Goal: Transaction & Acquisition: Purchase product/service

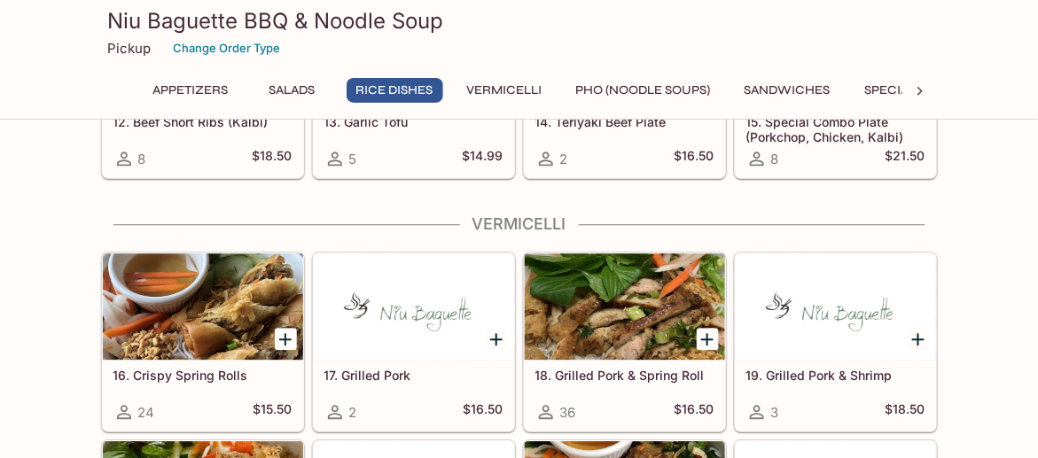
scroll to position [1063, 0]
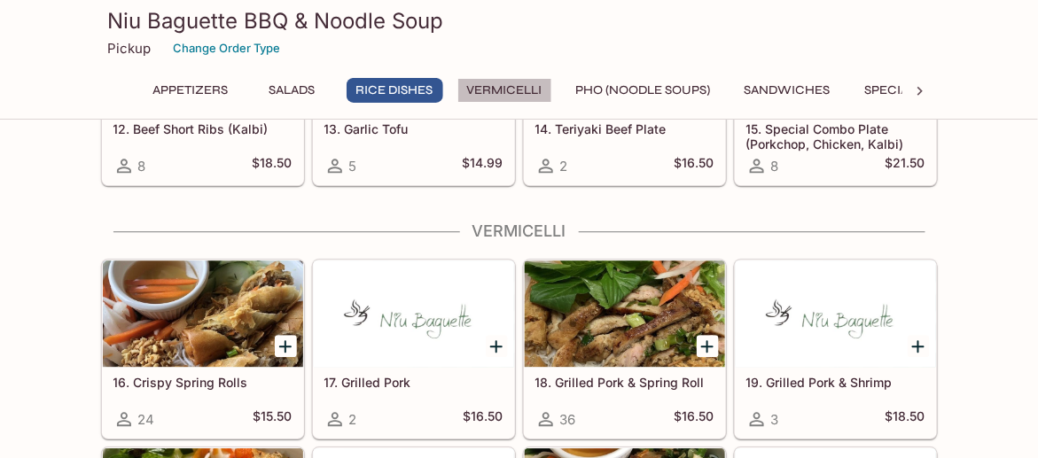
click at [527, 89] on button "Vermicelli" at bounding box center [504, 90] width 95 height 25
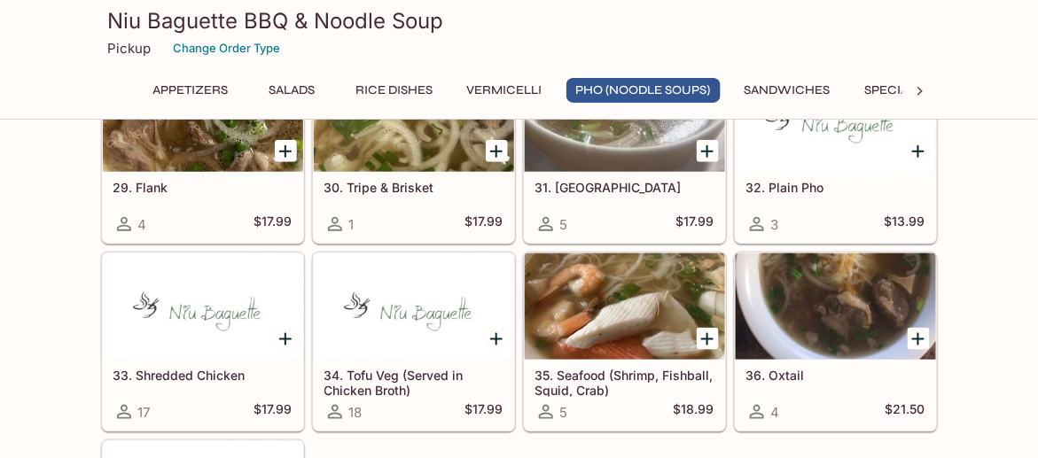
scroll to position [2102, 0]
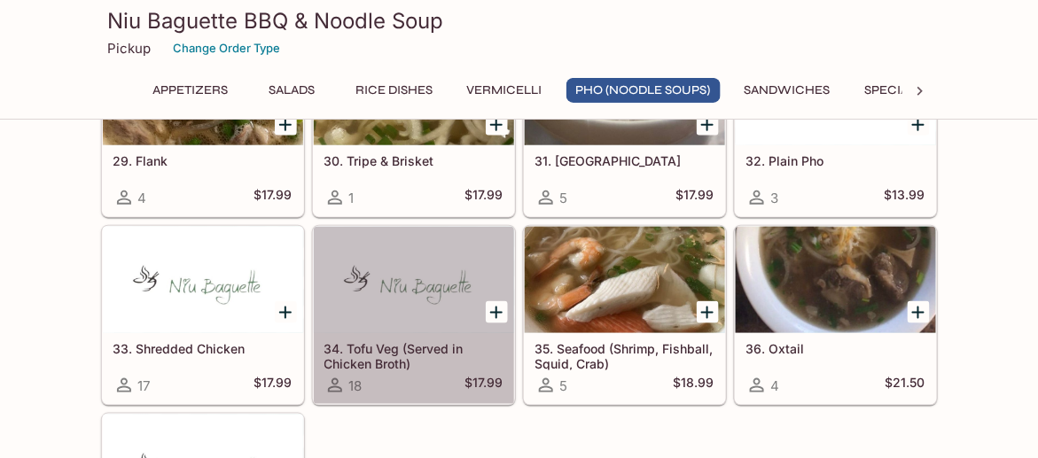
click at [393, 341] on h5 "34. Tofu Veg (Served in Chicken Broth)" at bounding box center [413, 355] width 179 height 29
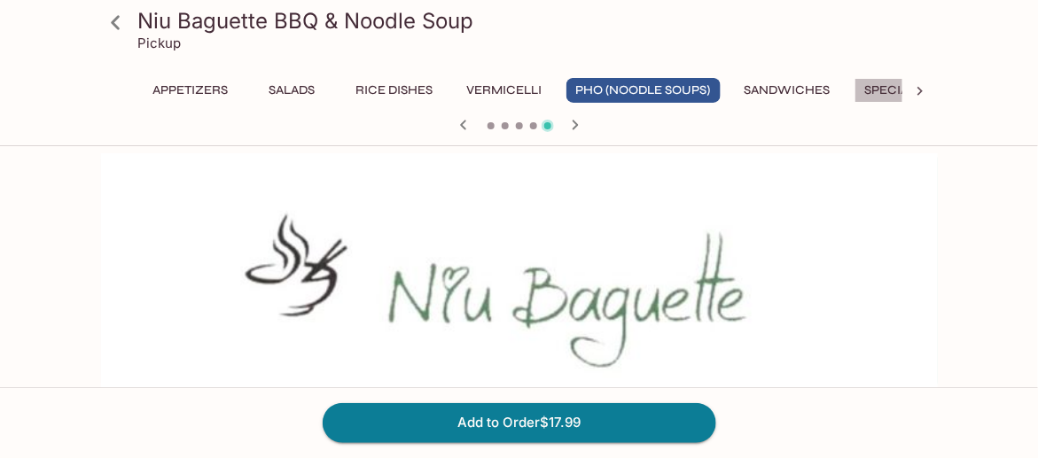
click at [880, 88] on button "Specials" at bounding box center [894, 90] width 80 height 25
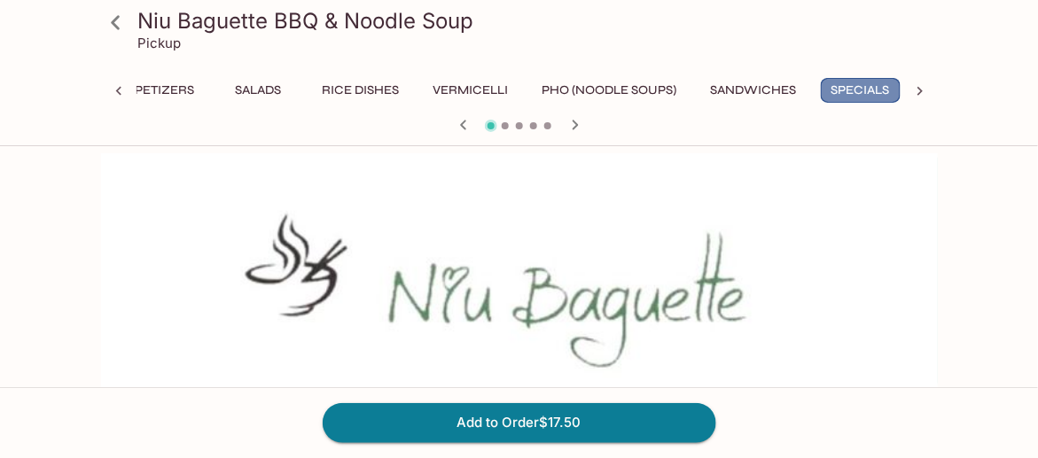
click at [866, 88] on button "Specials" at bounding box center [861, 90] width 80 height 25
click at [919, 89] on icon at bounding box center [920, 91] width 18 height 18
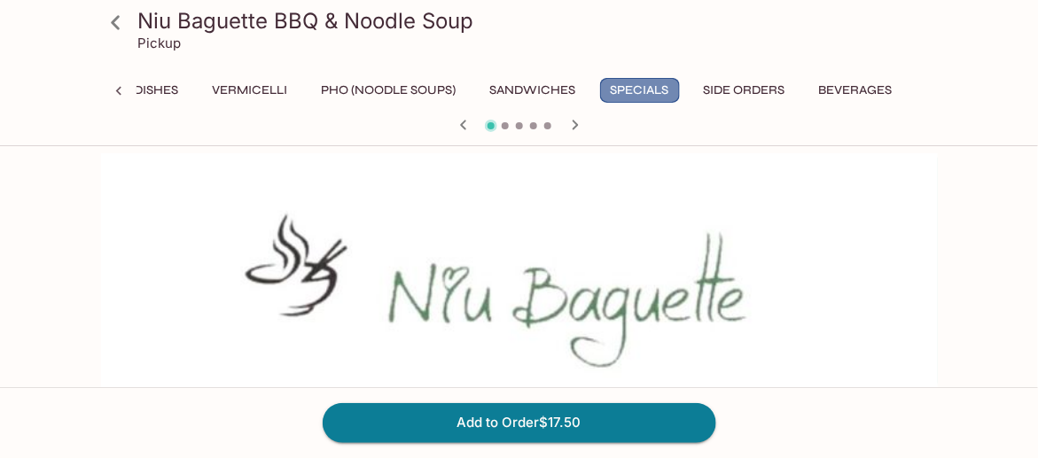
click at [633, 97] on button "Specials" at bounding box center [640, 90] width 80 height 25
click at [504, 128] on span at bounding box center [505, 125] width 7 height 7
click at [574, 123] on icon "button" at bounding box center [574, 124] width 21 height 21
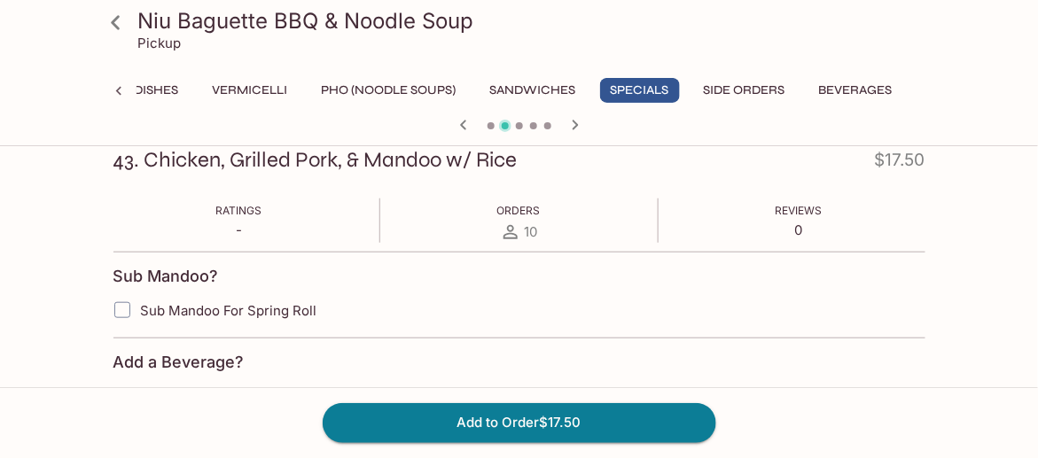
scroll to position [354, 0]
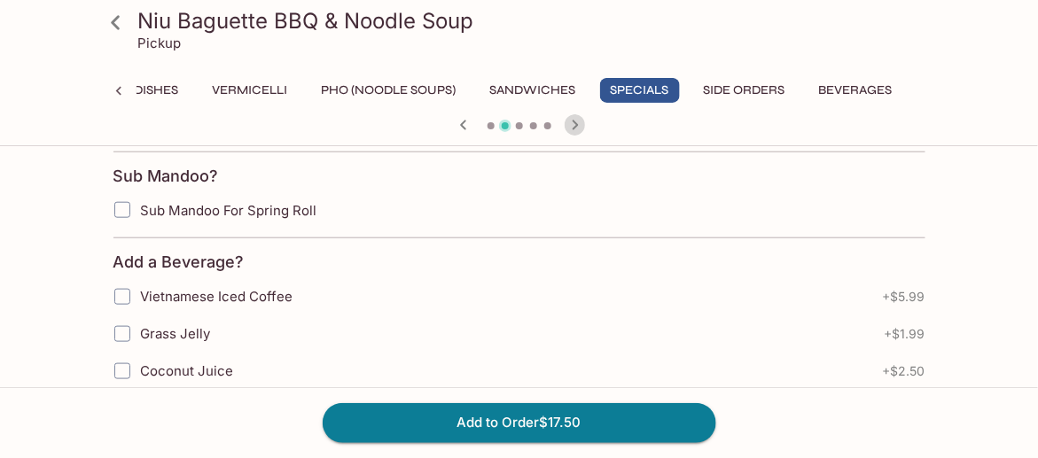
click at [579, 121] on icon "button" at bounding box center [574, 124] width 21 height 21
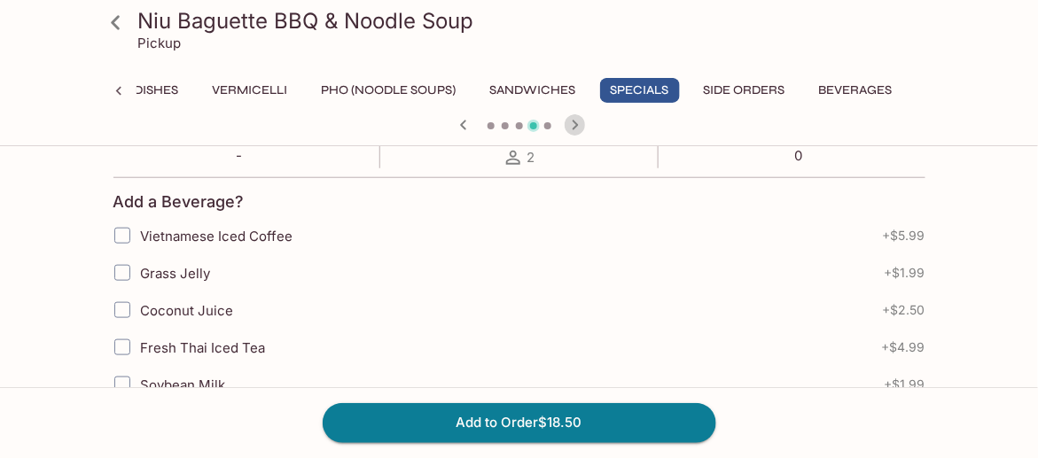
click at [579, 121] on icon "button" at bounding box center [574, 124] width 21 height 21
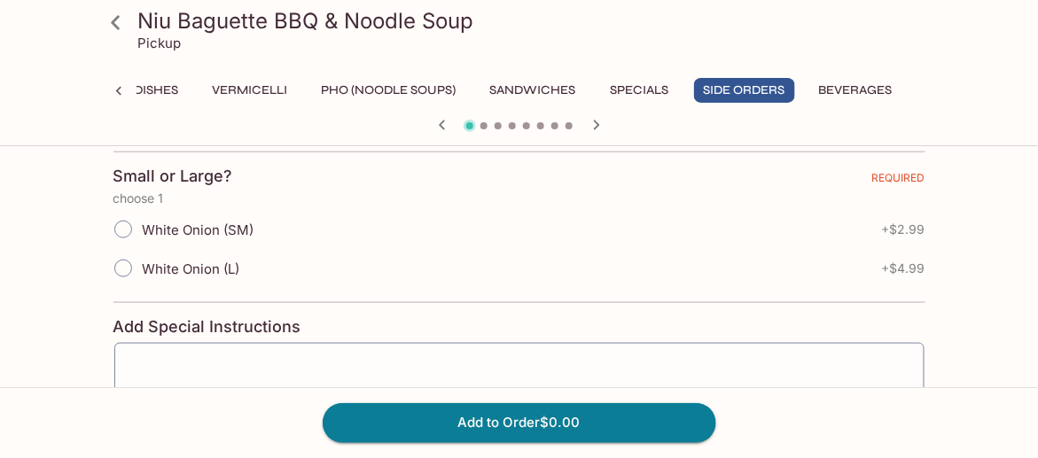
click at [579, 121] on div at bounding box center [519, 126] width 851 height 27
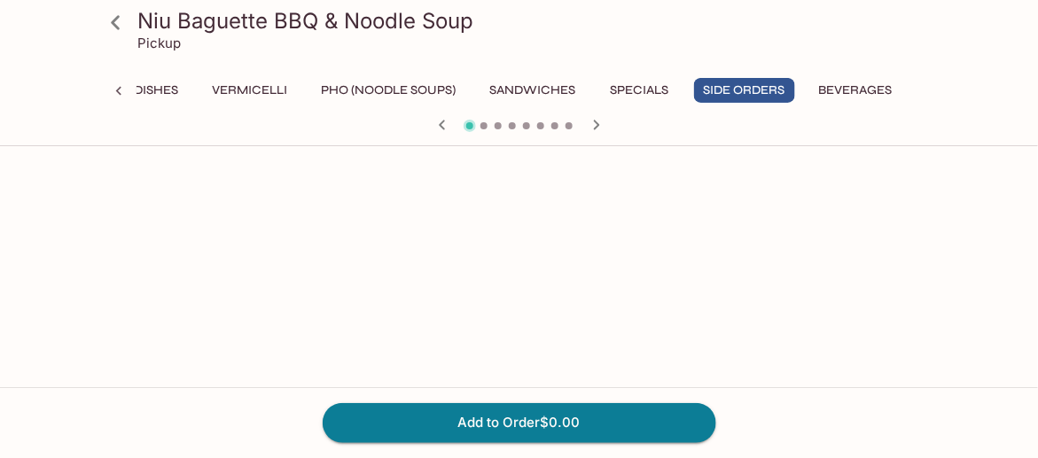
scroll to position [722, 0]
